Goal: Transaction & Acquisition: Purchase product/service

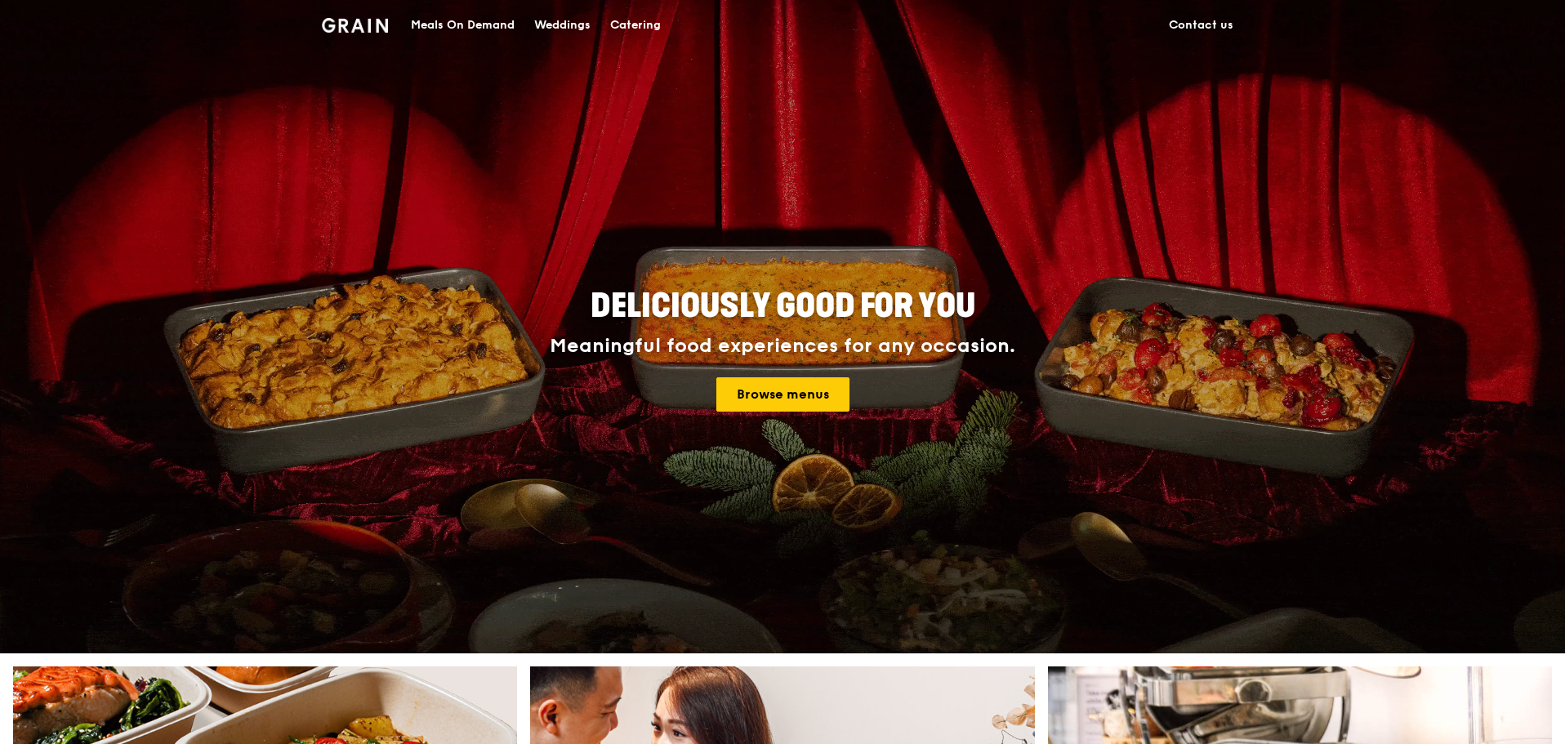
click at [476, 28] on div "Meals On Demand" at bounding box center [463, 25] width 104 height 49
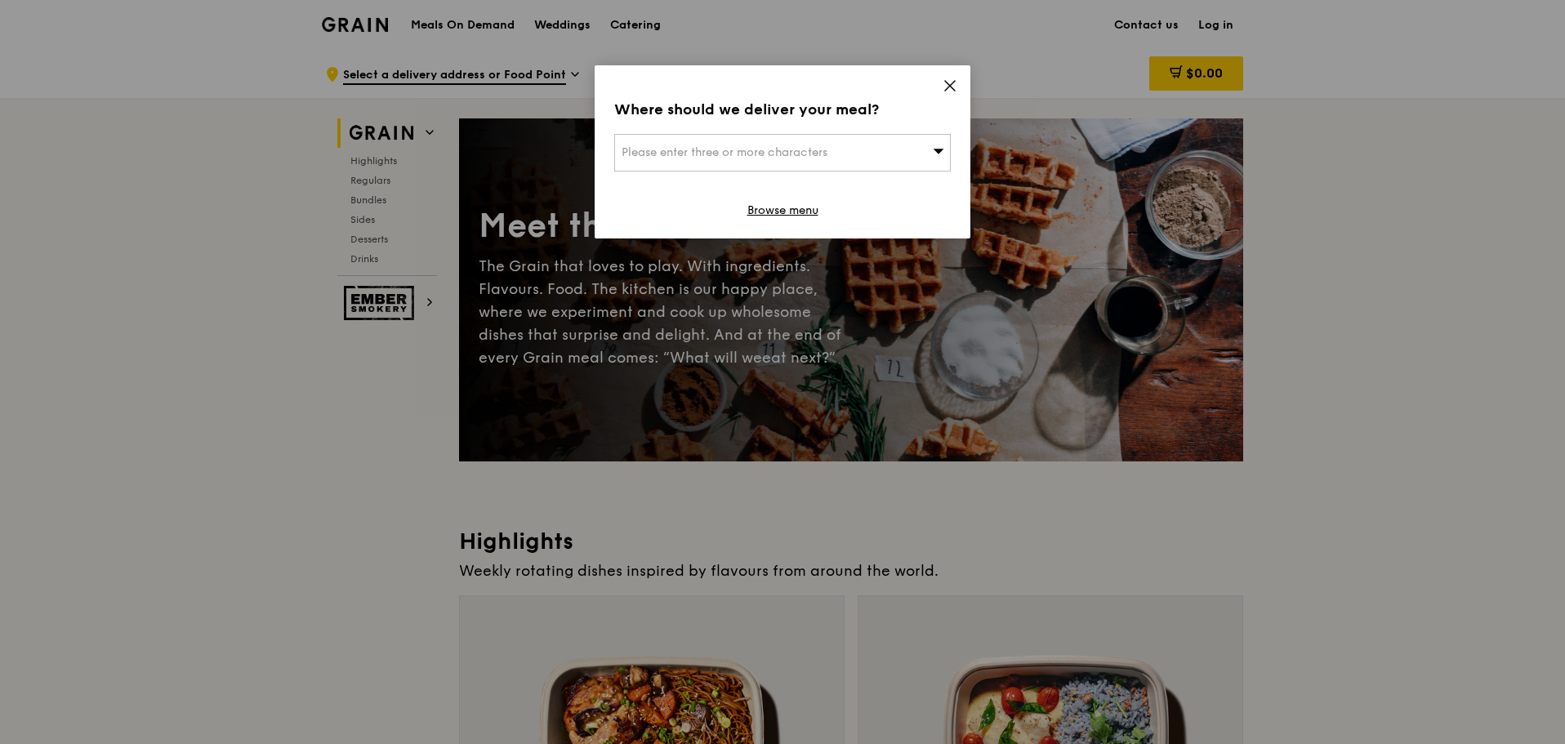
click at [915, 149] on div "Please enter three or more characters" at bounding box center [782, 153] width 336 height 38
click at [942, 86] on div "Where should we deliver your meal? Please enter three or more characters Please…" at bounding box center [783, 151] width 376 height 173
click at [951, 87] on icon at bounding box center [950, 86] width 10 height 10
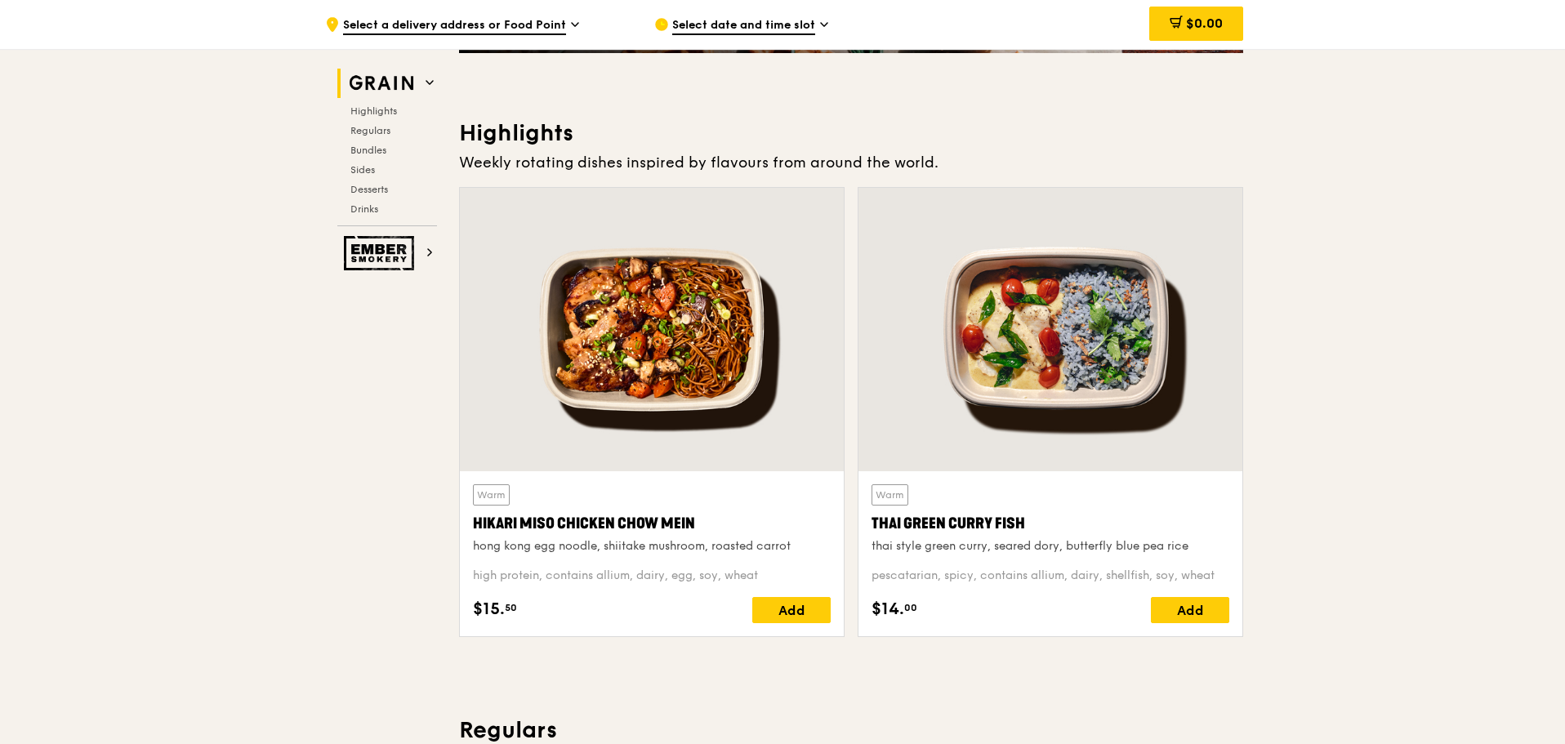
scroll to position [405, 0]
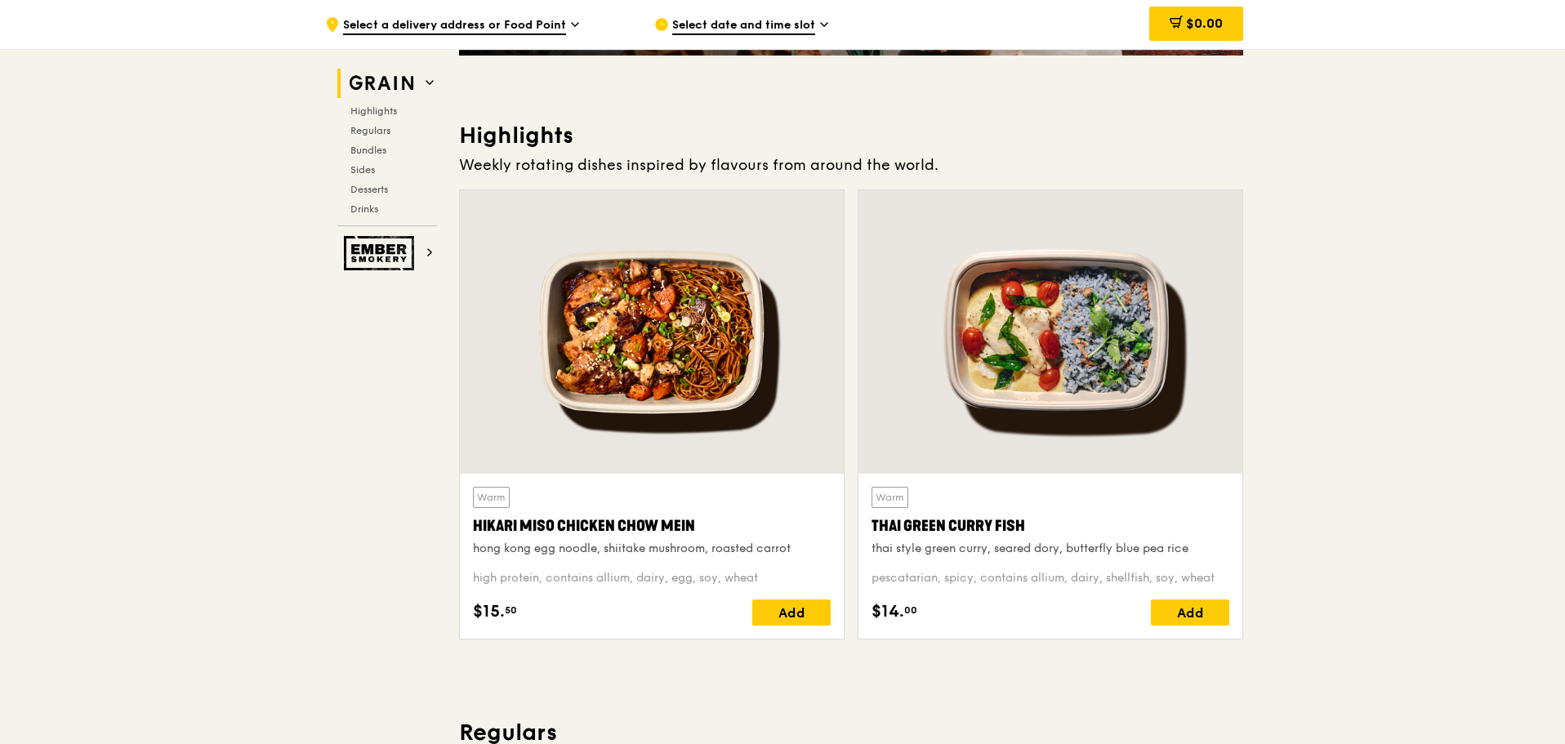
click at [626, 517] on div "Hikari Miso Chicken Chow Mein" at bounding box center [652, 526] width 358 height 23
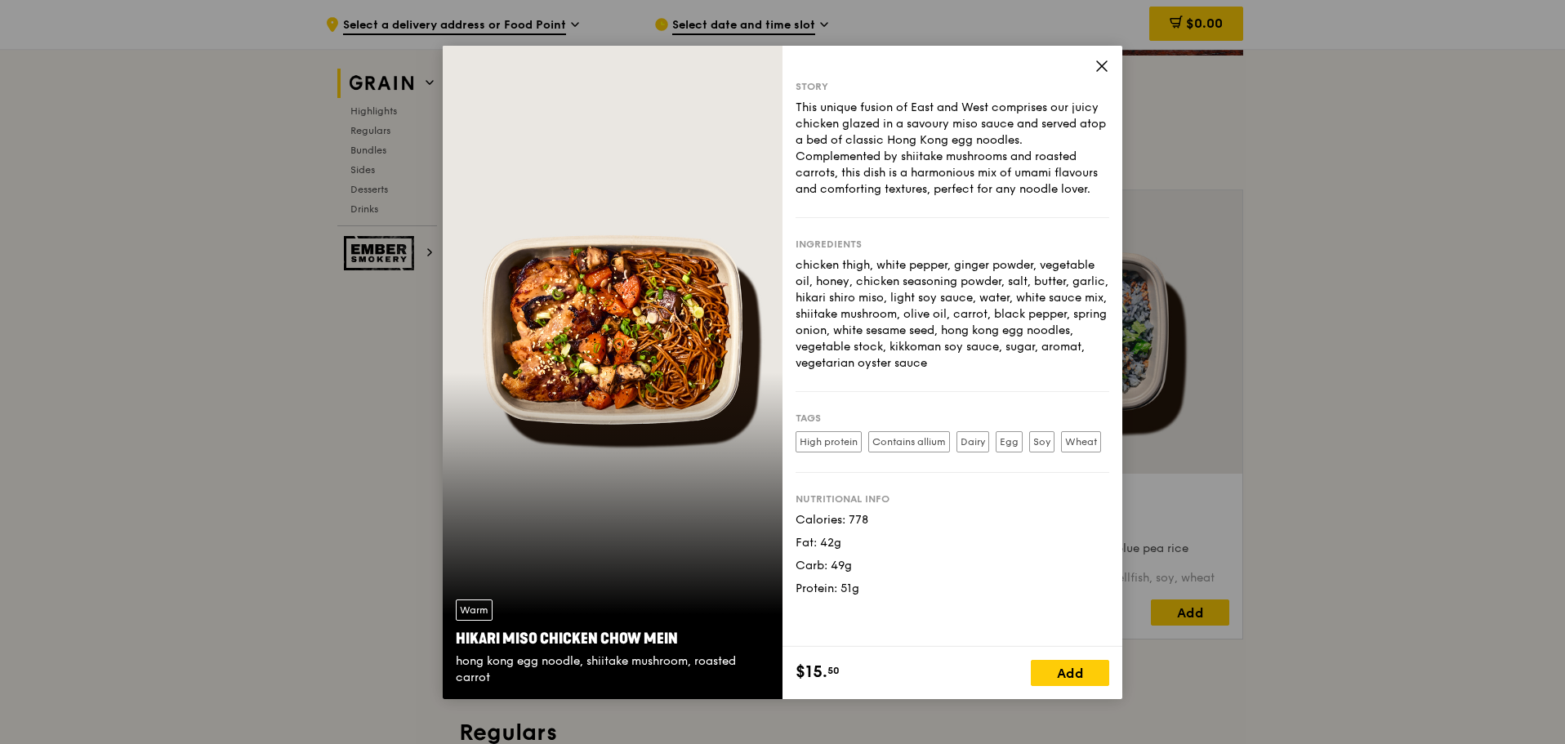
click at [1101, 64] on icon at bounding box center [1101, 66] width 15 height 15
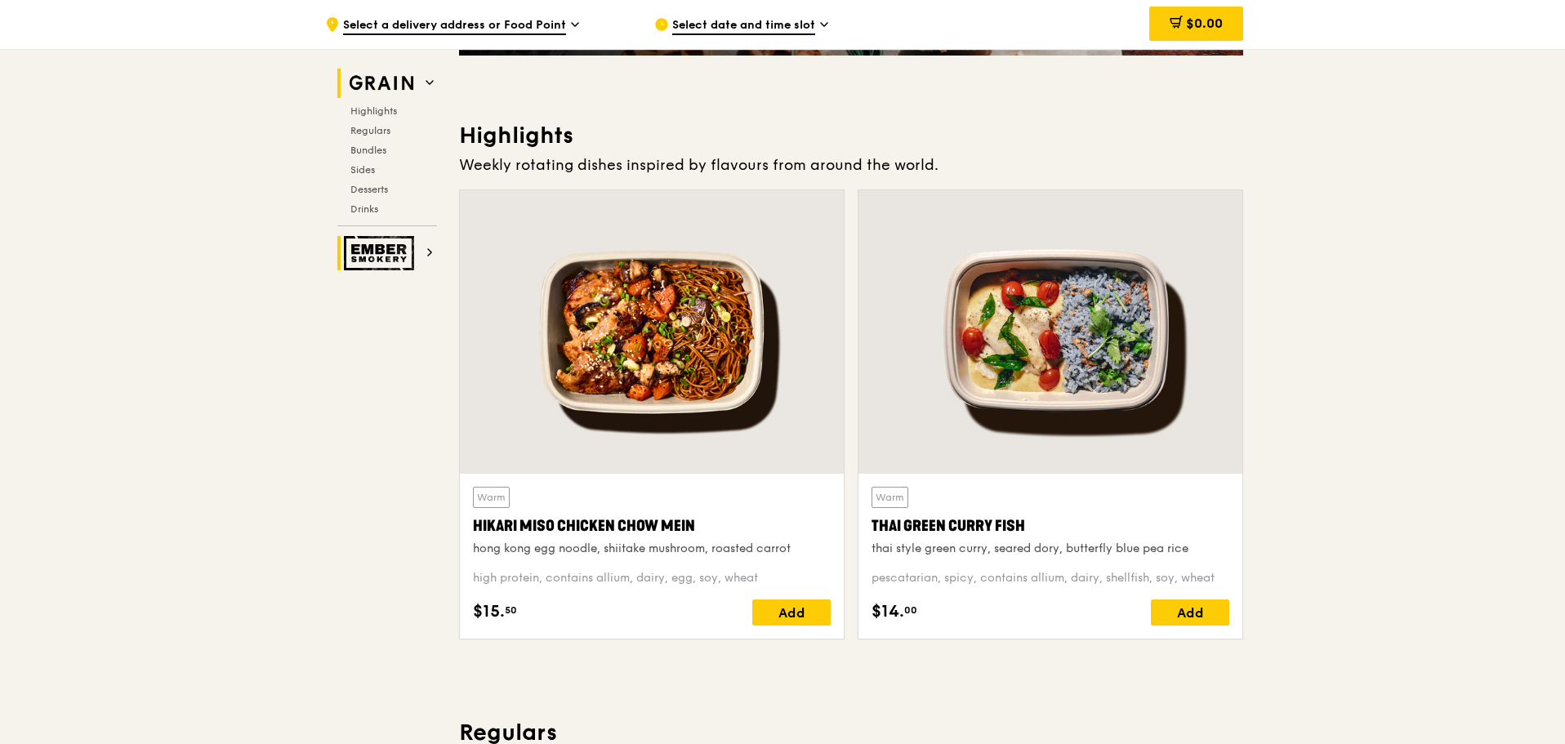
click at [433, 246] on span at bounding box center [430, 253] width 8 height 14
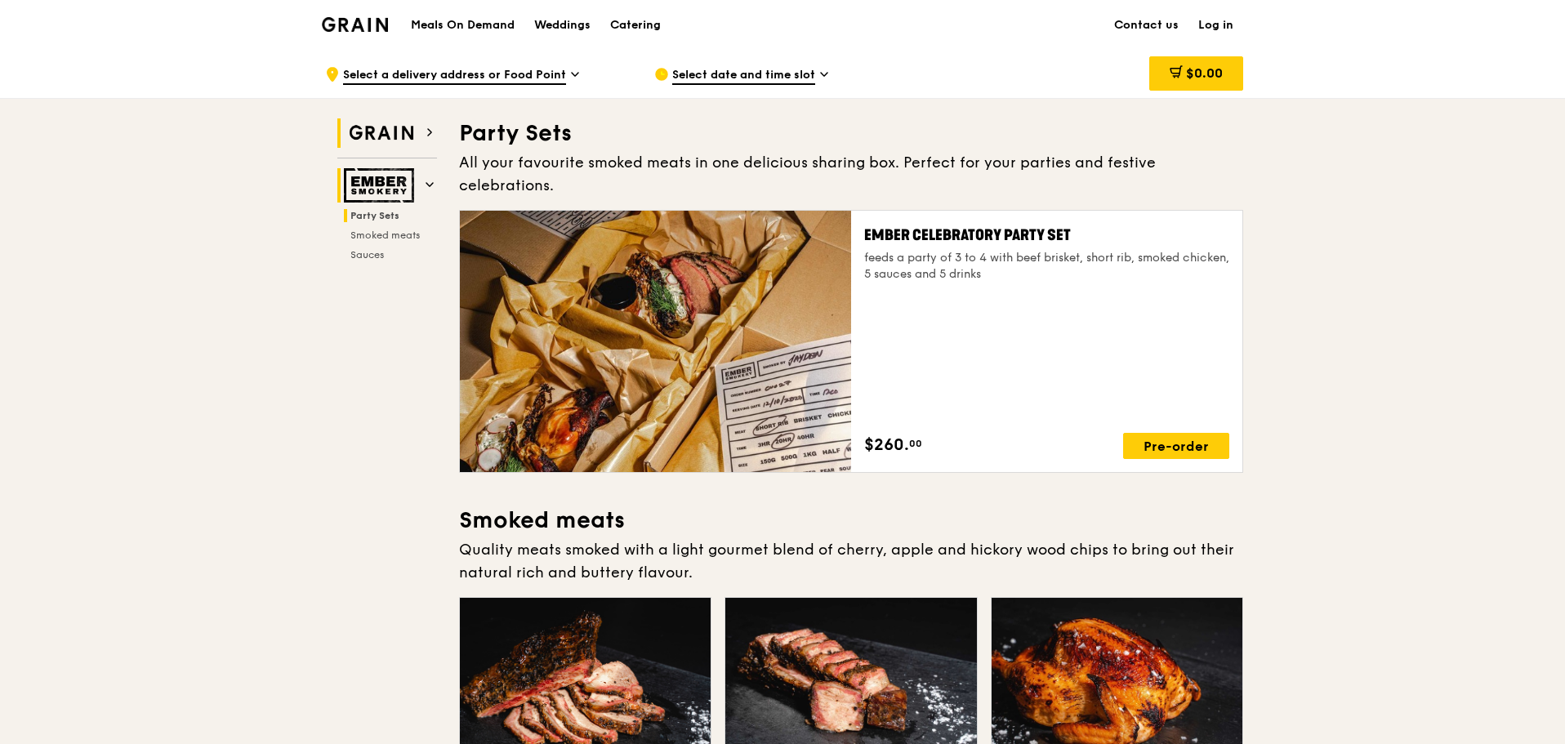
click at [423, 136] on h2 "Grain" at bounding box center [387, 132] width 100 height 29
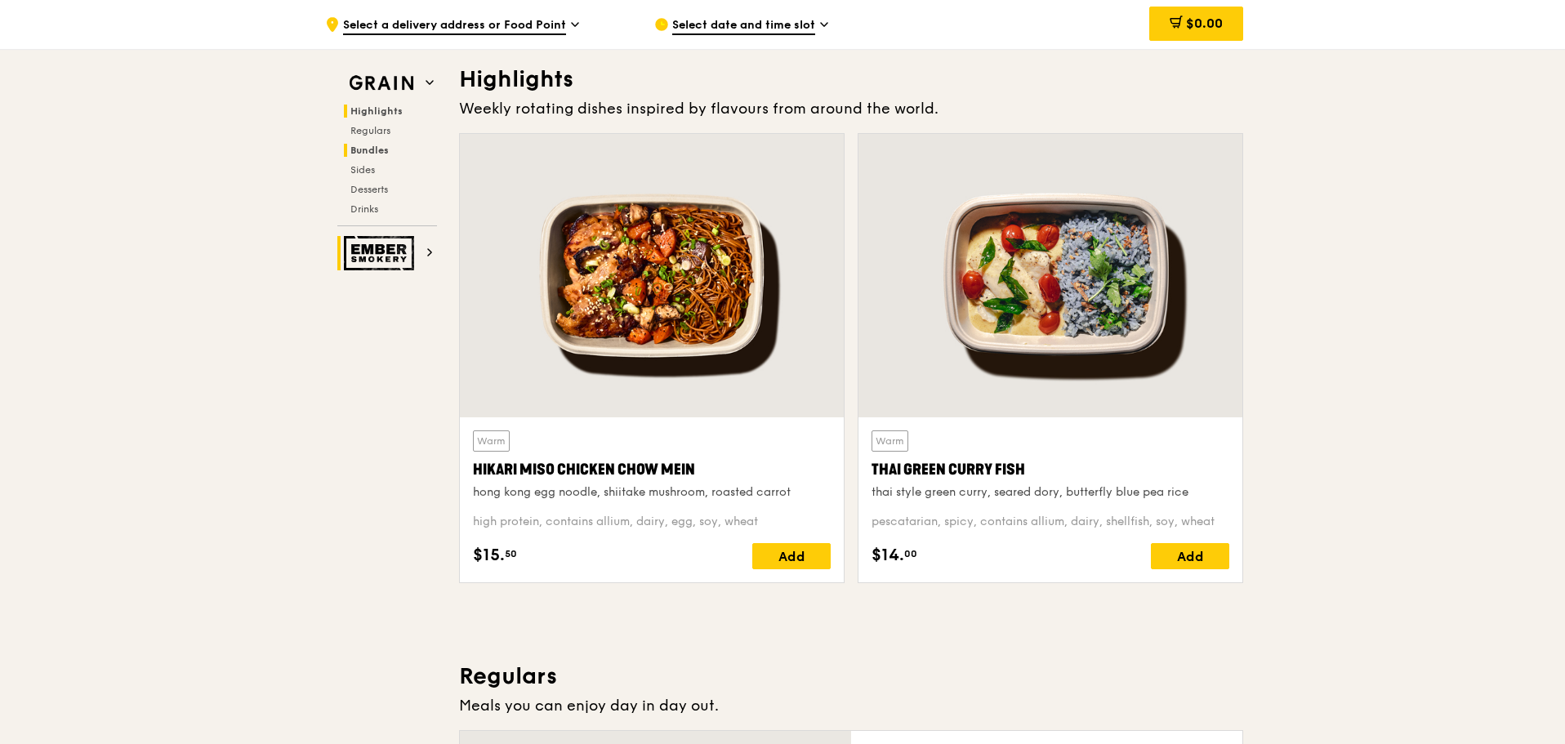
click at [398, 146] on h2 "Bundles" at bounding box center [390, 150] width 93 height 13
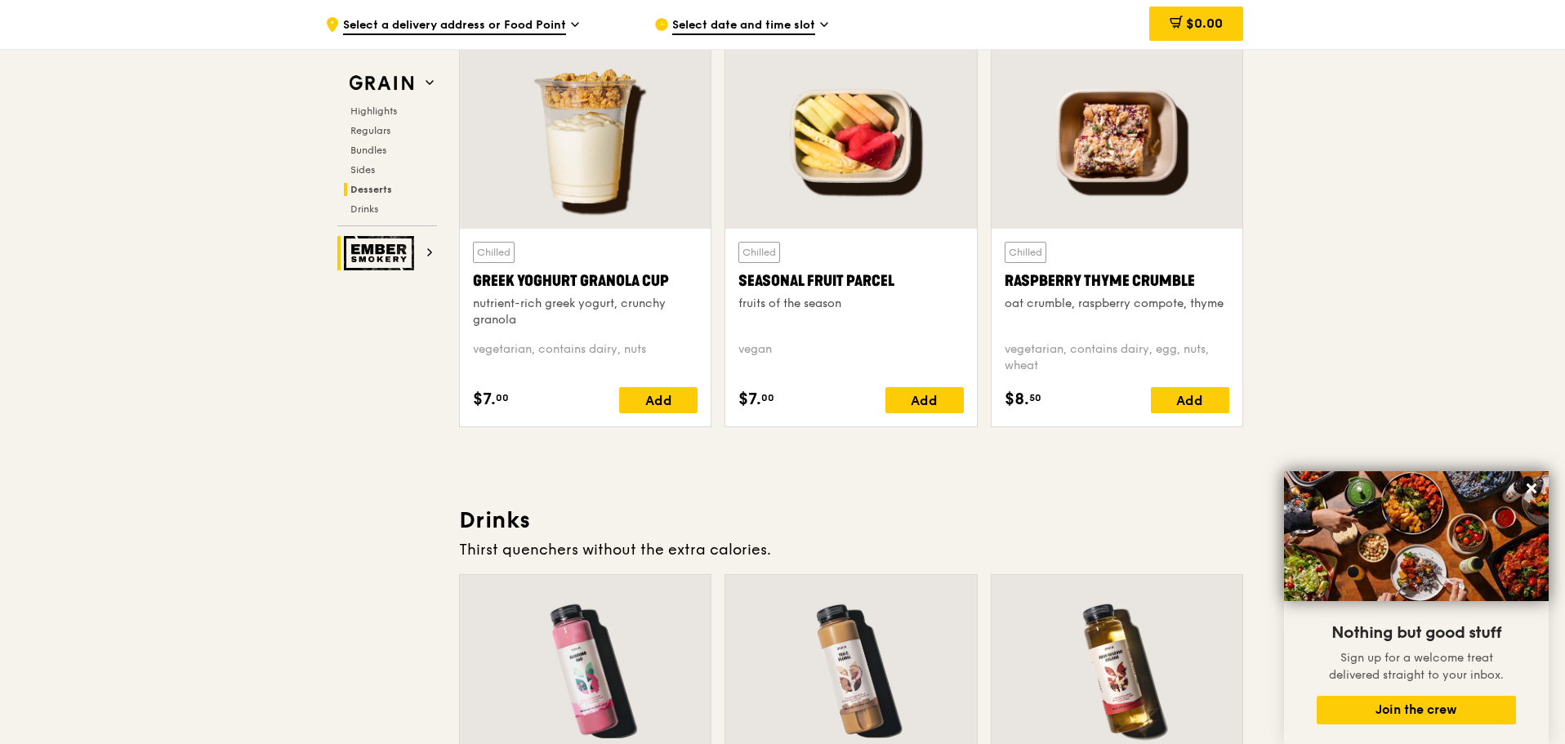
scroll to position [5875, 0]
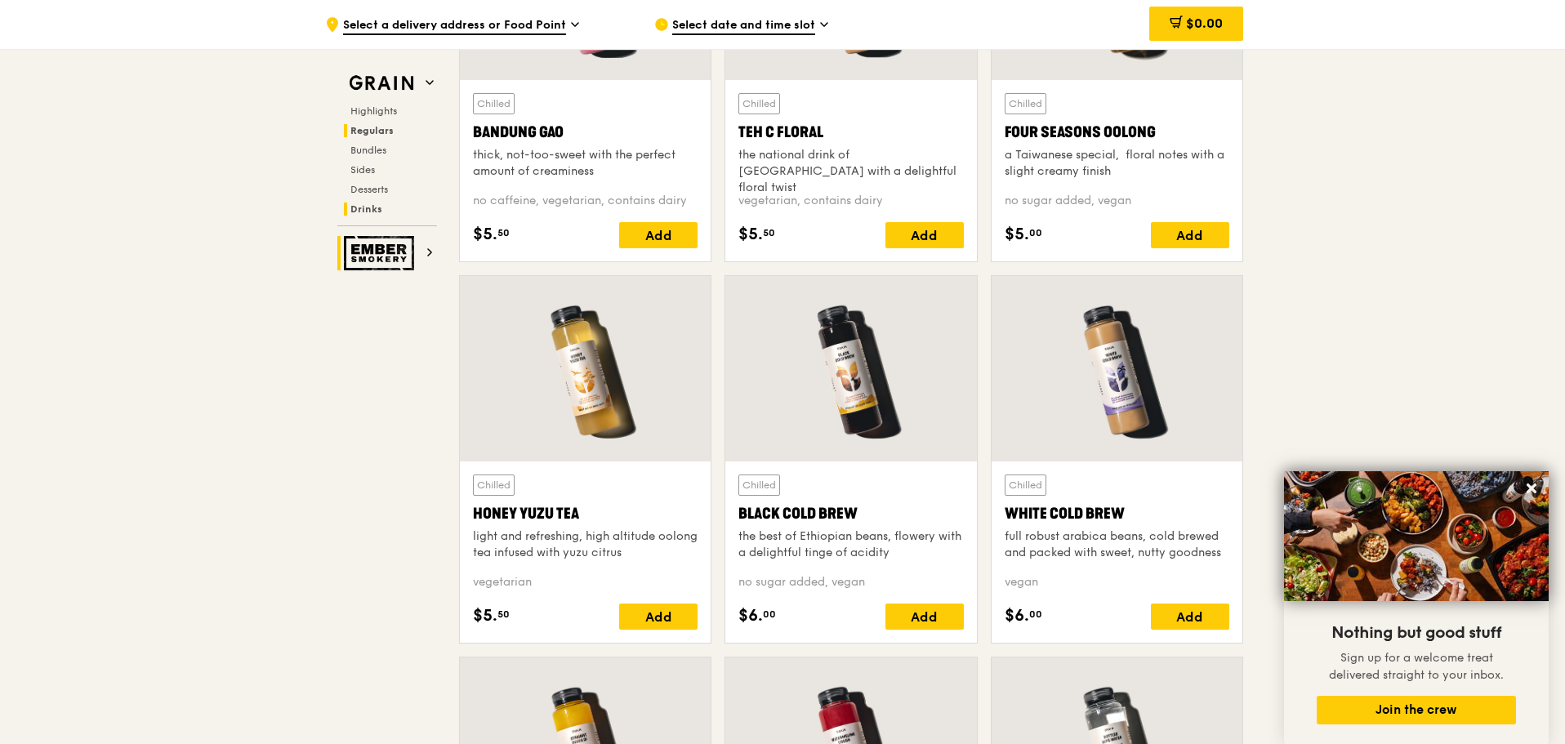
click at [367, 125] on span "Regulars" at bounding box center [371, 130] width 43 height 11
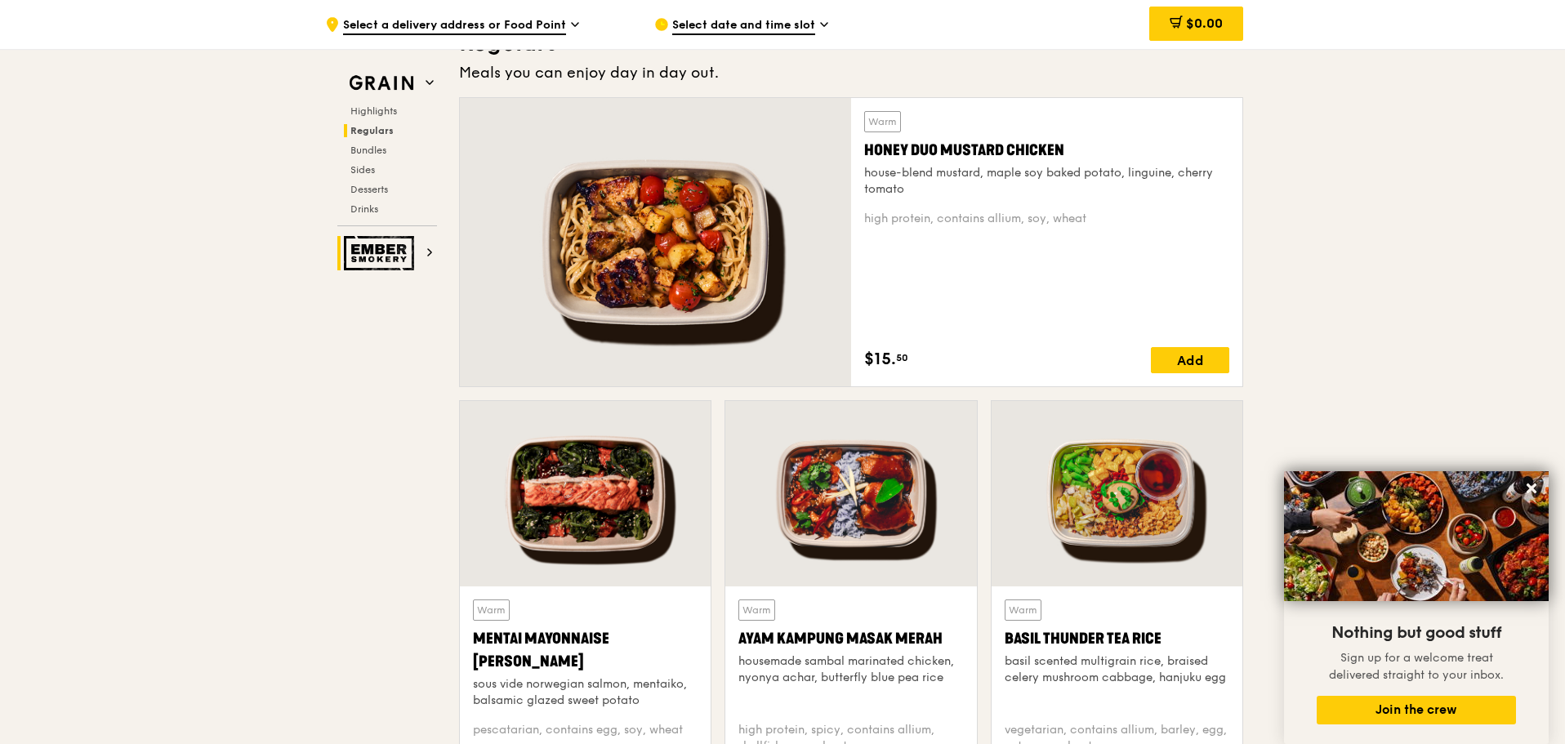
scroll to position [1194, 0]
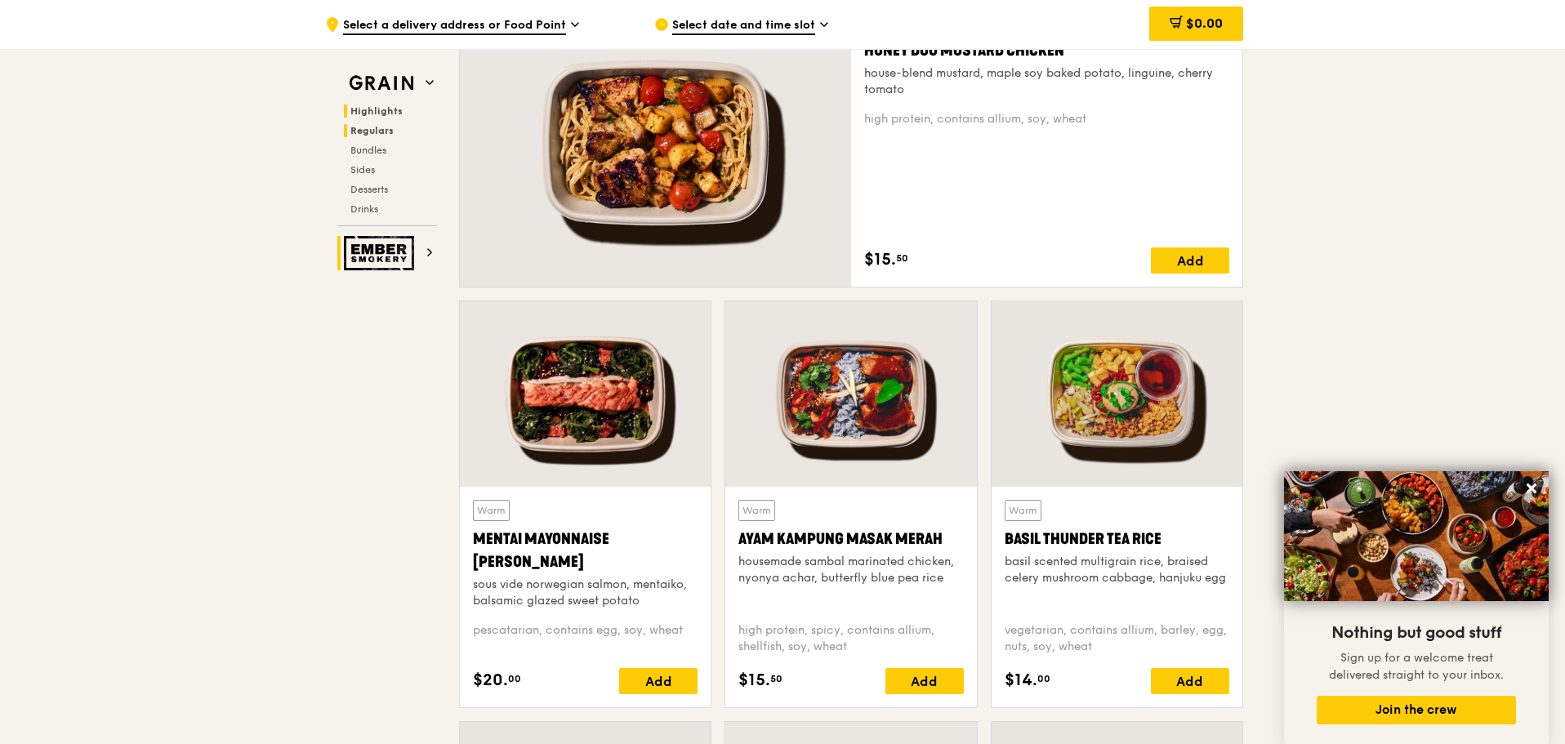
click at [381, 115] on span "Highlights" at bounding box center [376, 110] width 52 height 11
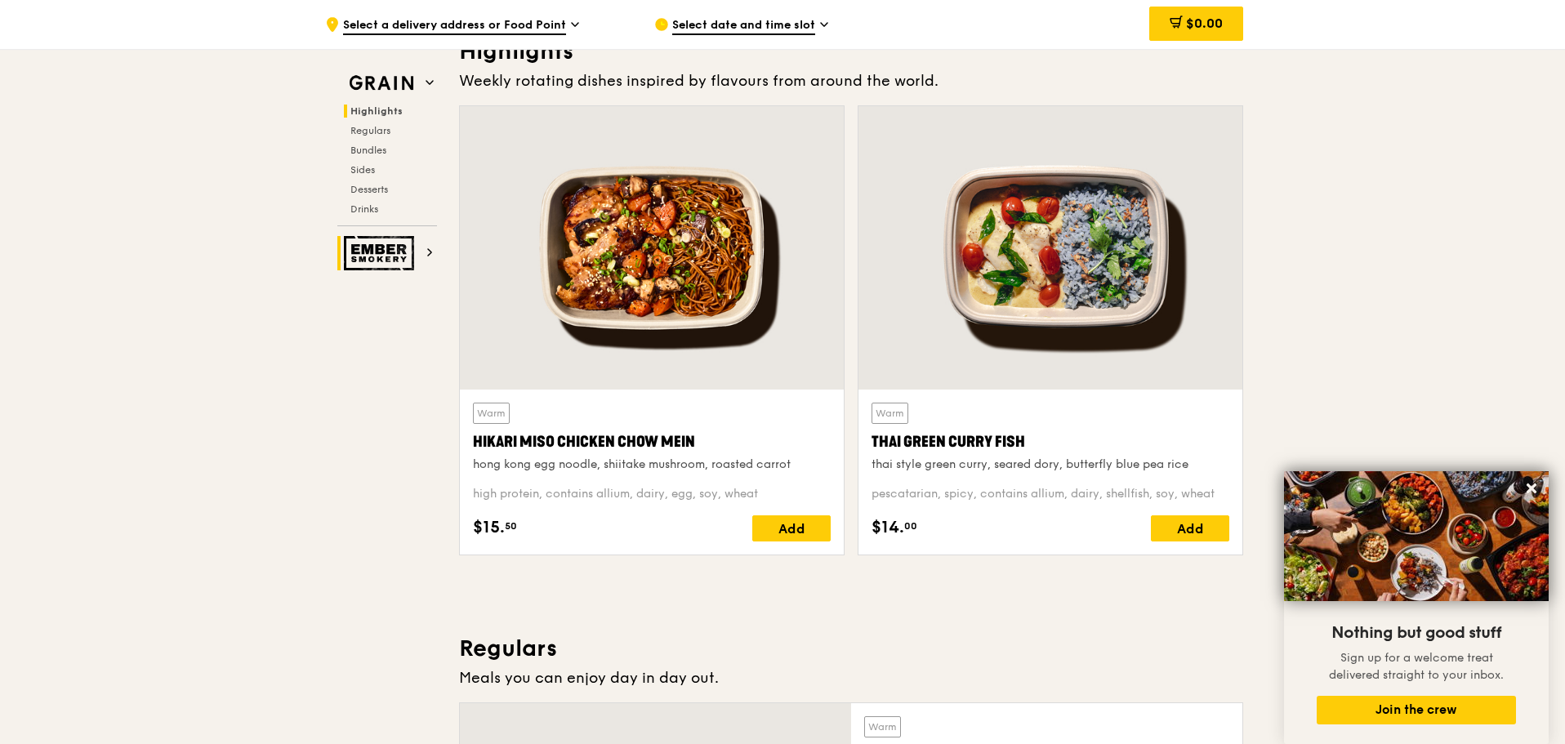
scroll to position [461, 0]
